Goal: Information Seeking & Learning: Learn about a topic

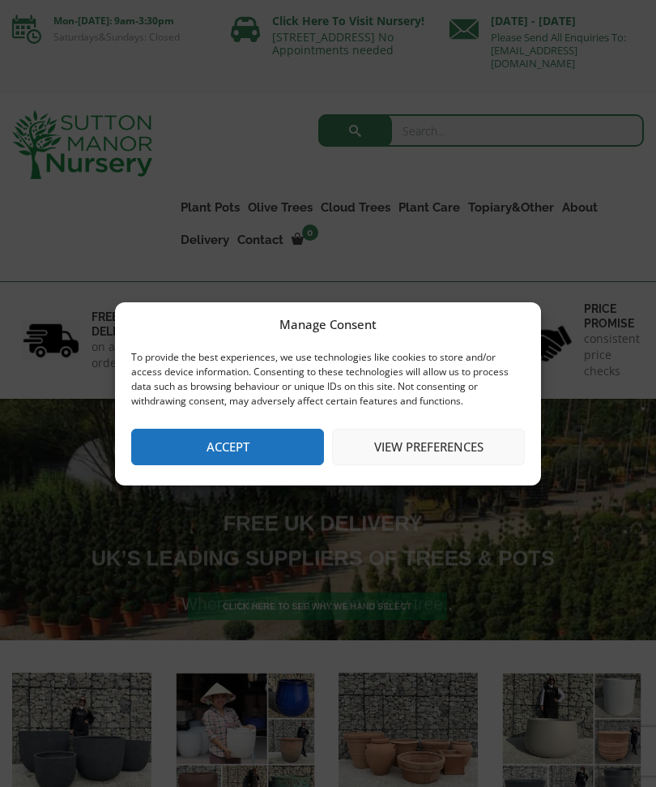
click at [254, 446] on button "Accept" at bounding box center [227, 447] width 193 height 36
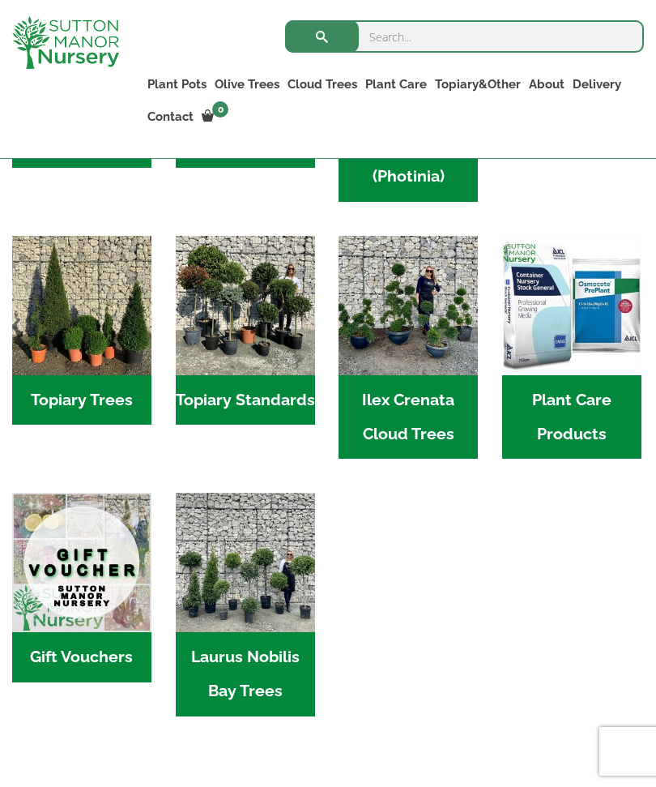
scroll to position [953, 0]
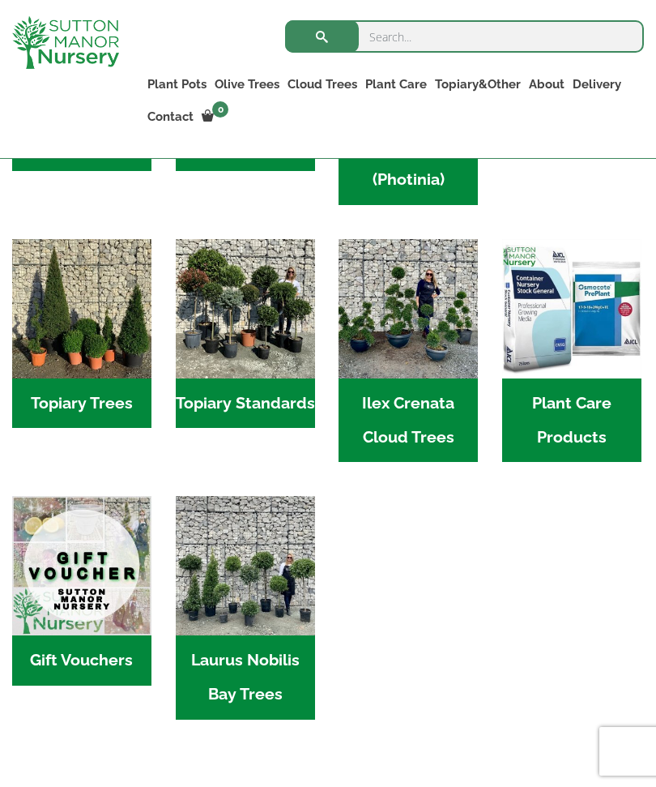
click at [540, 619] on ul "Fibre Clay Pots (3) Vietnamese Pots (55) 100% Italian Terracotta (26) Resin Bon…" at bounding box center [328, 221] width 632 height 1063
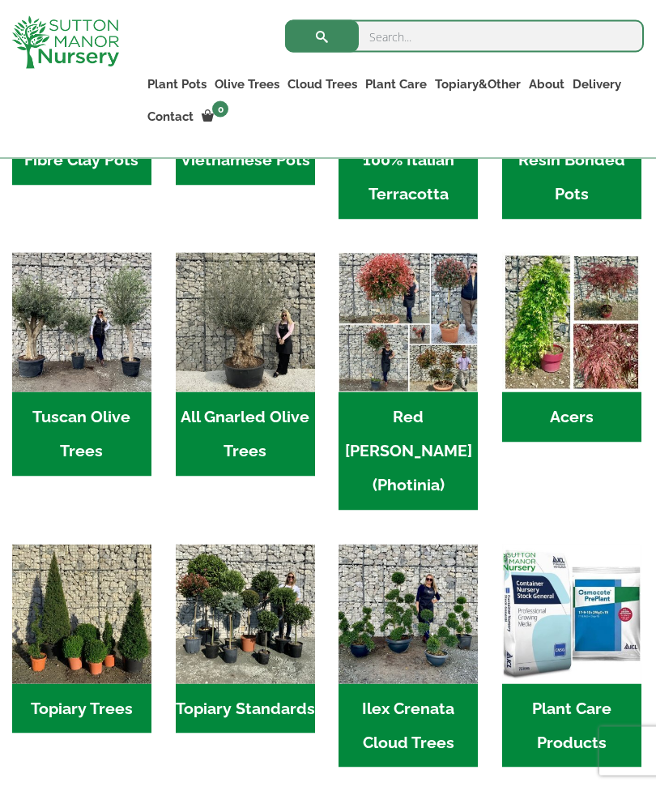
scroll to position [648, 0]
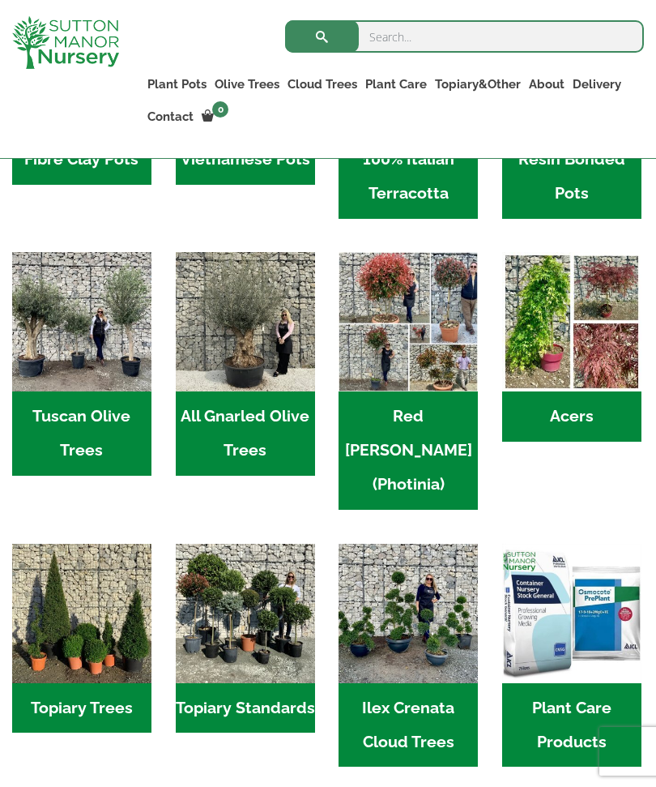
click at [438, 343] on img "Visit product category Red Robin (Photinia)" at bounding box center [408, 321] width 139 height 139
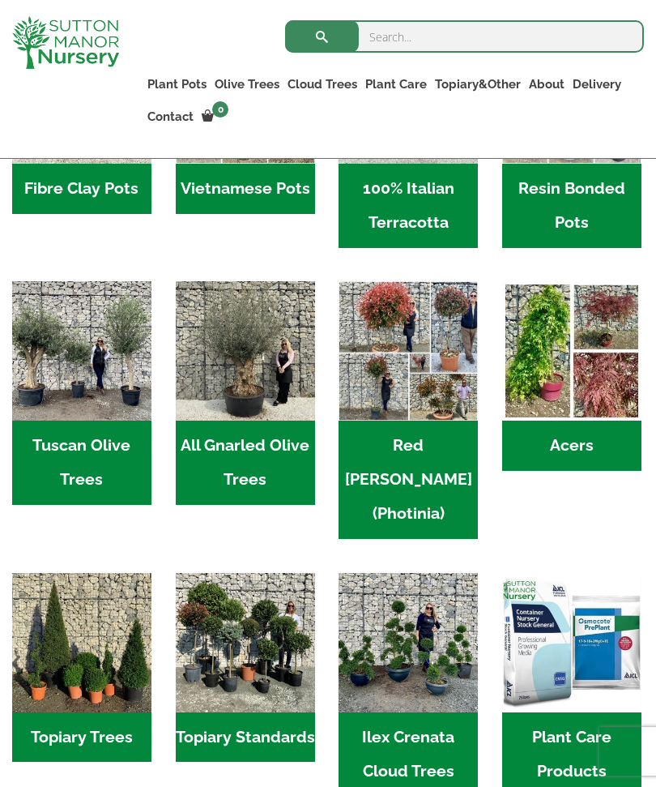
click at [610, 388] on img "Visit product category Acers" at bounding box center [571, 350] width 139 height 139
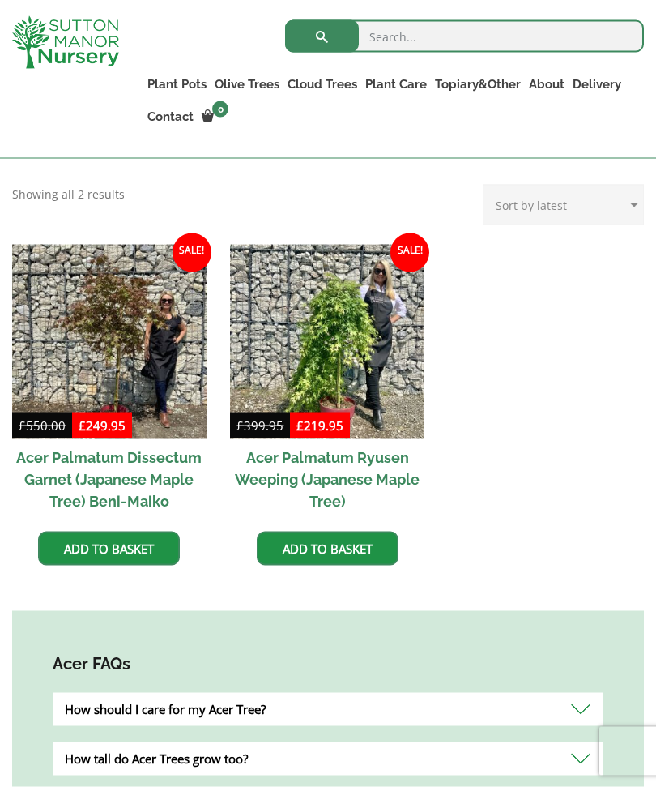
scroll to position [454, 0]
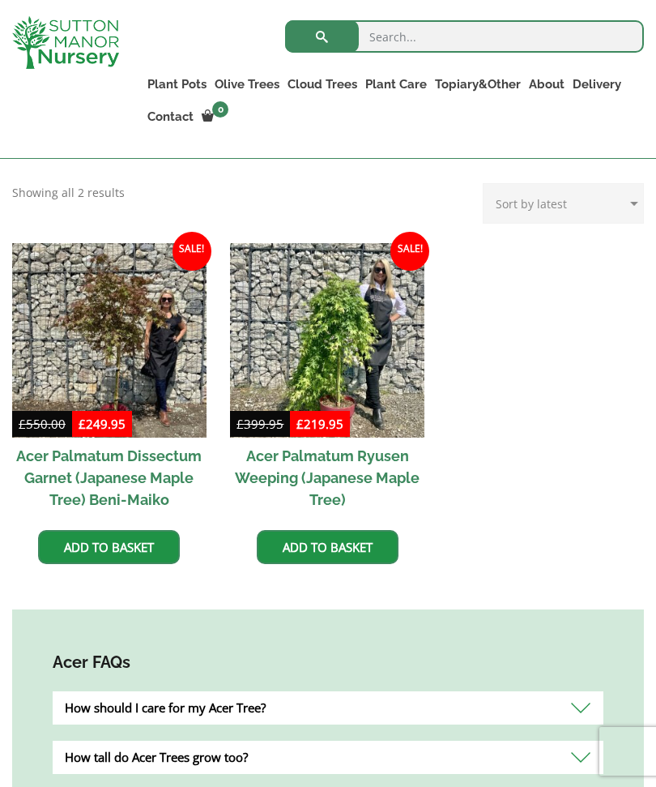
click at [579, 707] on div "How should I care for my Acer Tree?" at bounding box center [328, 707] width 551 height 33
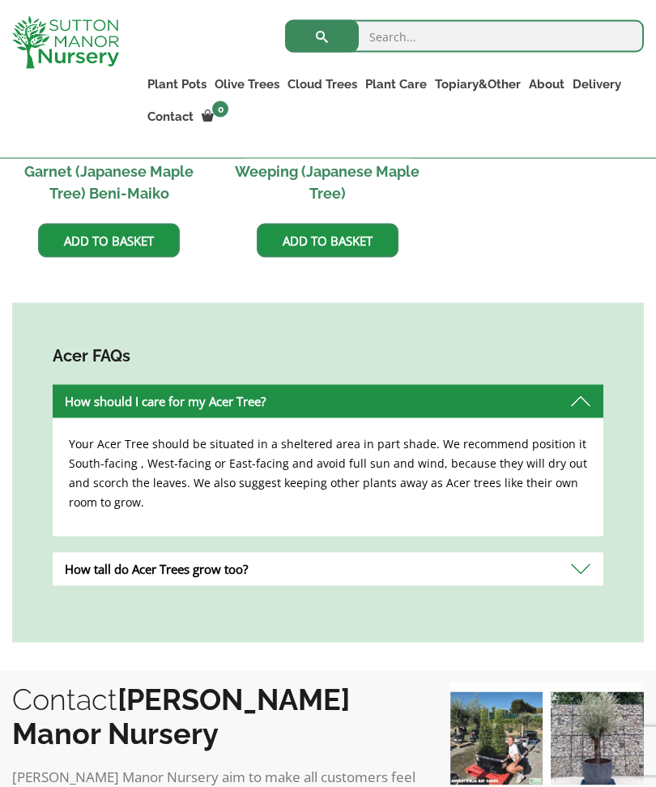
scroll to position [761, 0]
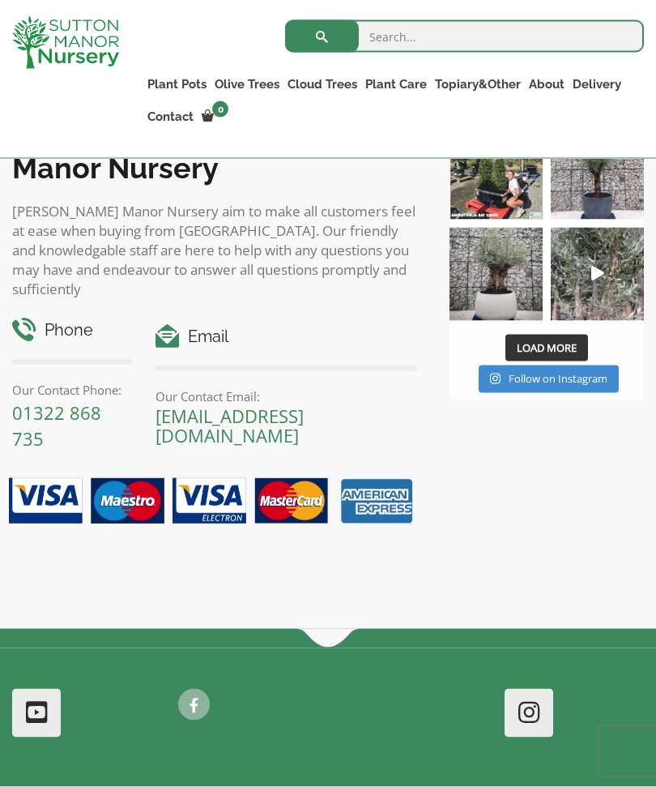
click at [565, 341] on span "Load More" at bounding box center [547, 347] width 60 height 15
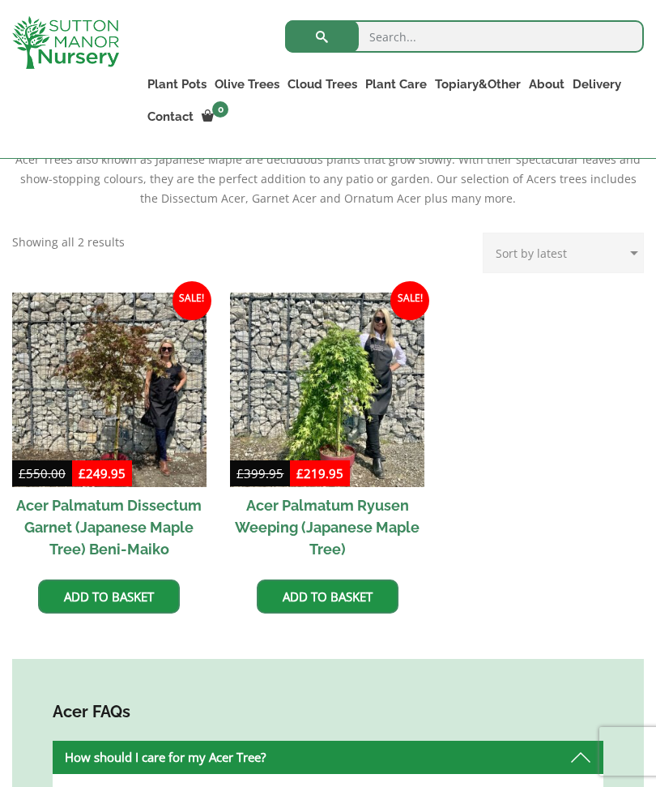
scroll to position [344, 0]
